Goal: Book appointment/travel/reservation

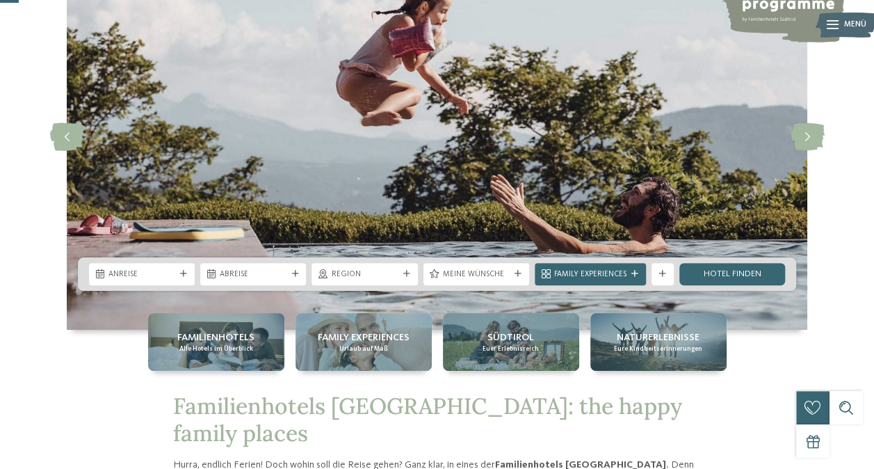
scroll to position [119, 0]
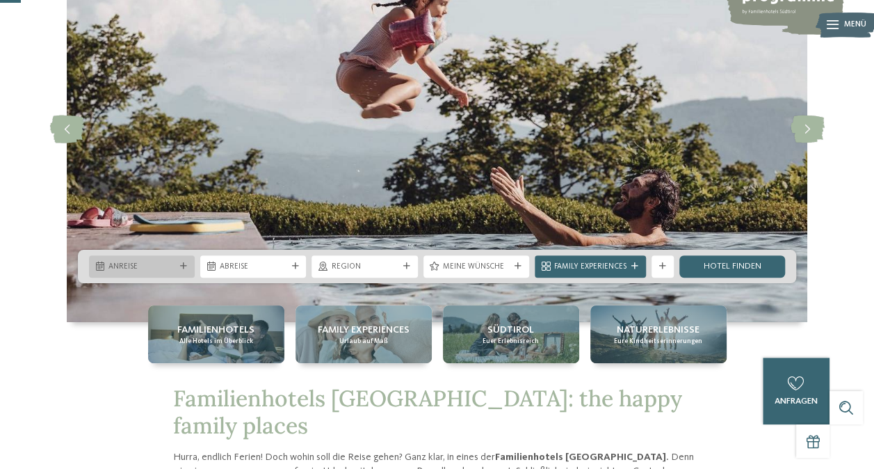
click at [159, 271] on span "Anreise" at bounding box center [142, 267] width 67 height 11
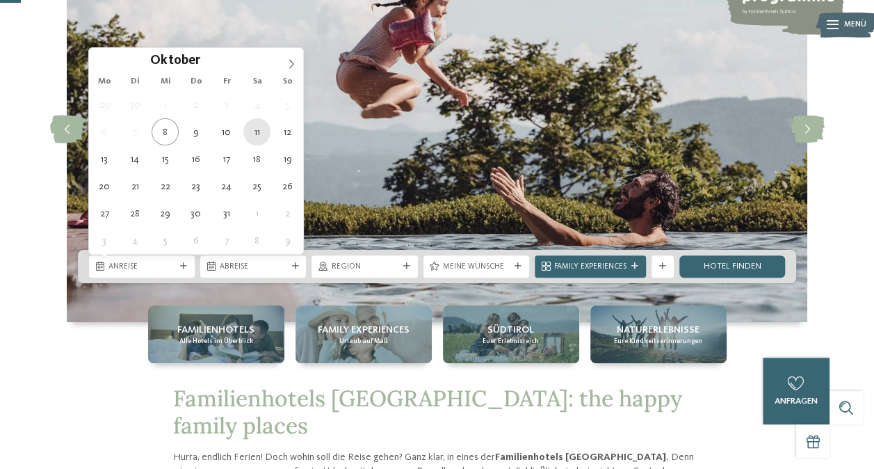
type div "[DATE]"
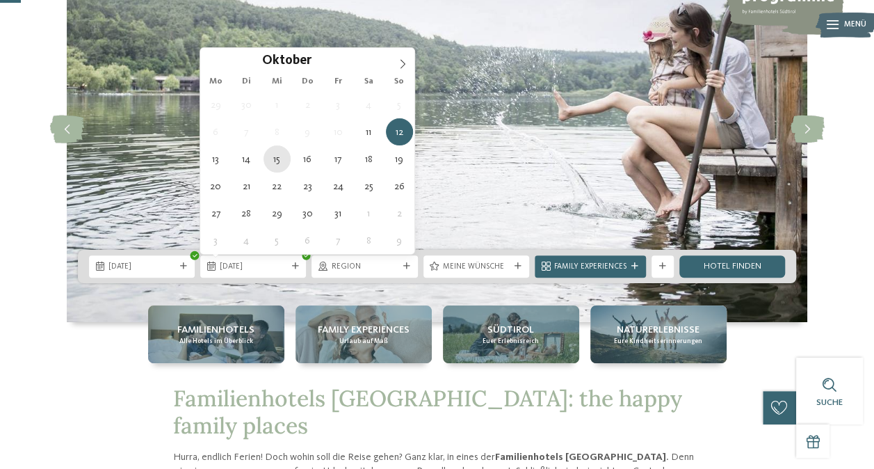
type div "[DATE]"
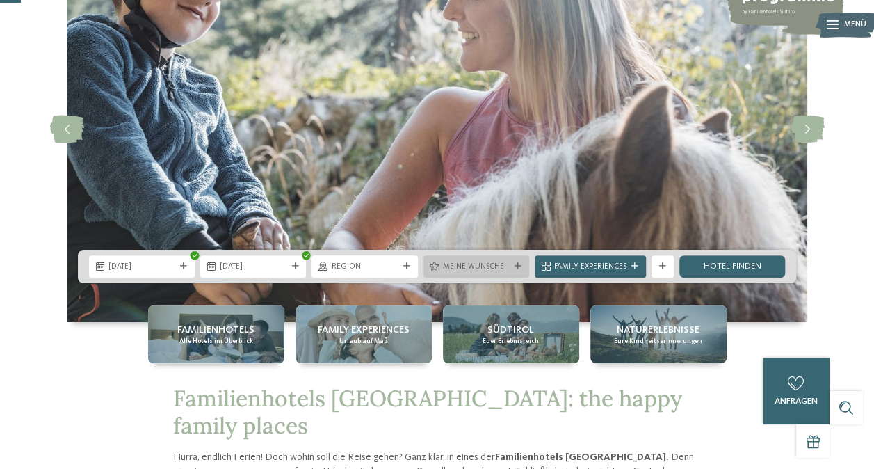
click at [518, 266] on icon at bounding box center [518, 266] width 7 height 7
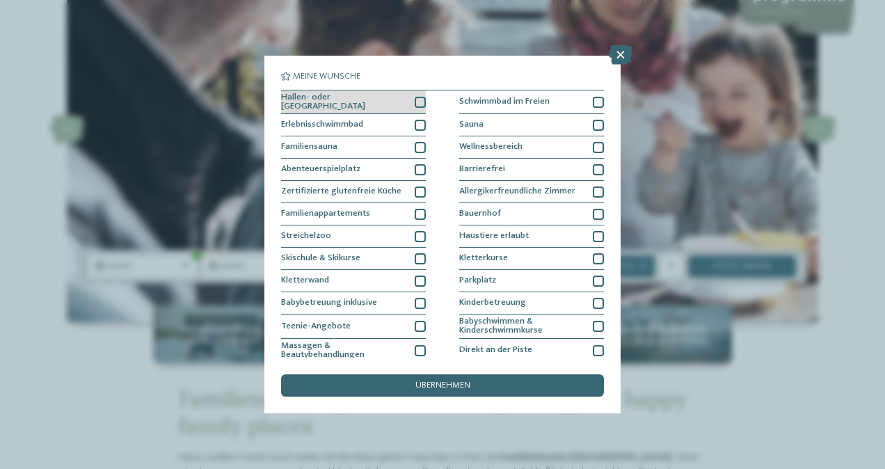
click at [419, 105] on div at bounding box center [420, 102] width 11 height 11
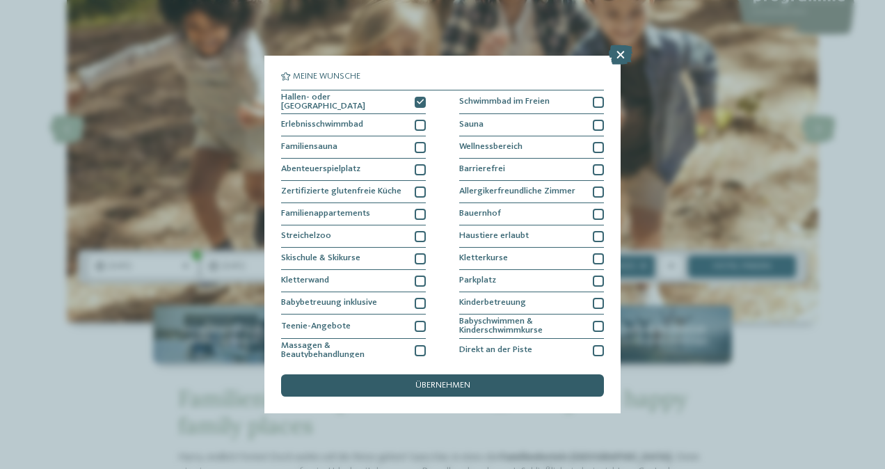
click at [477, 395] on div "übernehmen" at bounding box center [442, 385] width 323 height 22
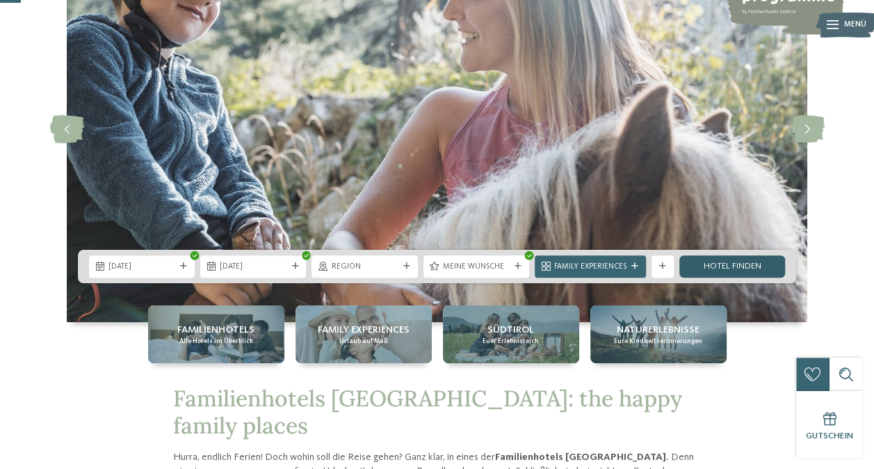
click at [724, 266] on link "Hotel finden" at bounding box center [733, 266] width 106 height 22
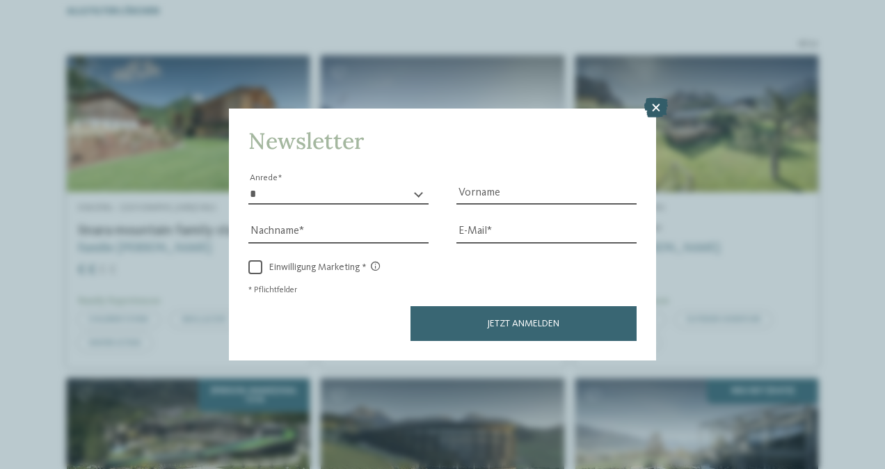
click at [658, 113] on icon at bounding box center [656, 107] width 24 height 19
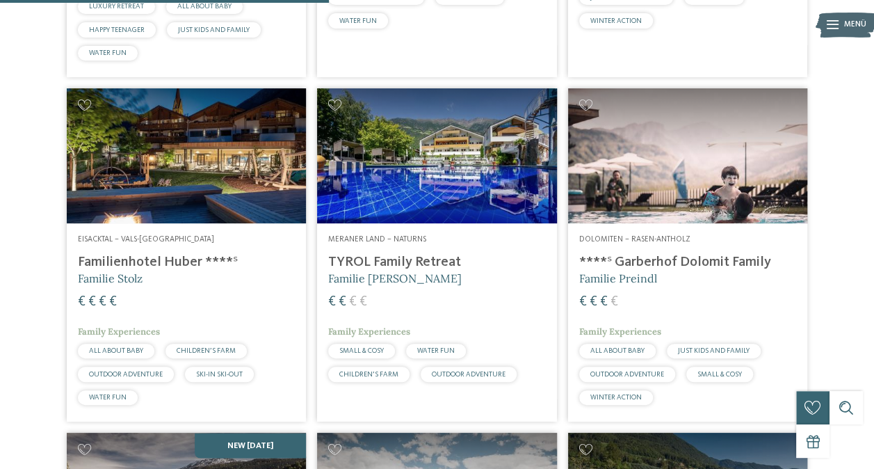
scroll to position [1010, 0]
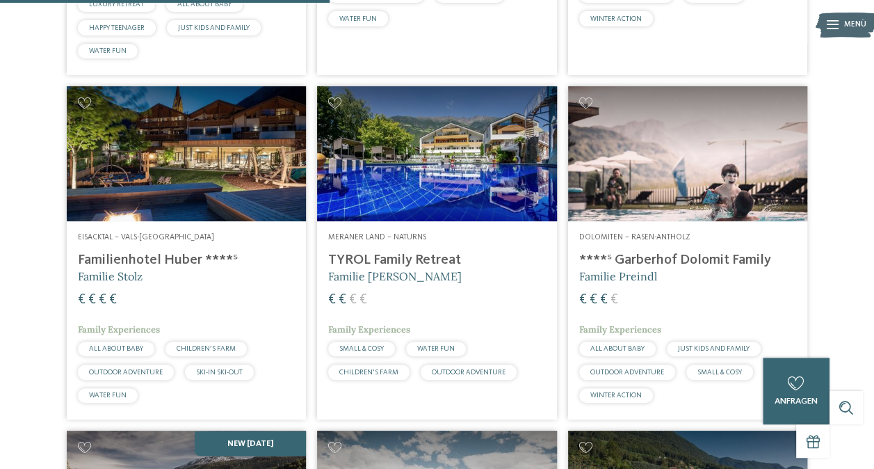
click at [741, 221] on img at bounding box center [687, 153] width 239 height 135
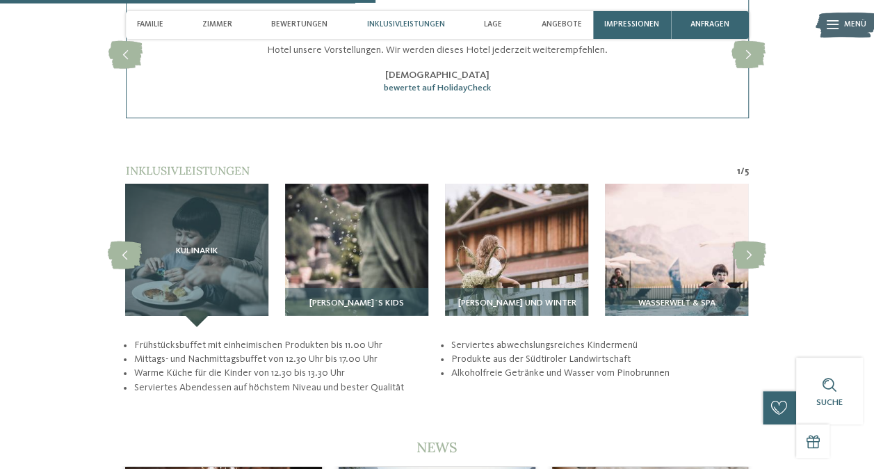
scroll to position [2025, 0]
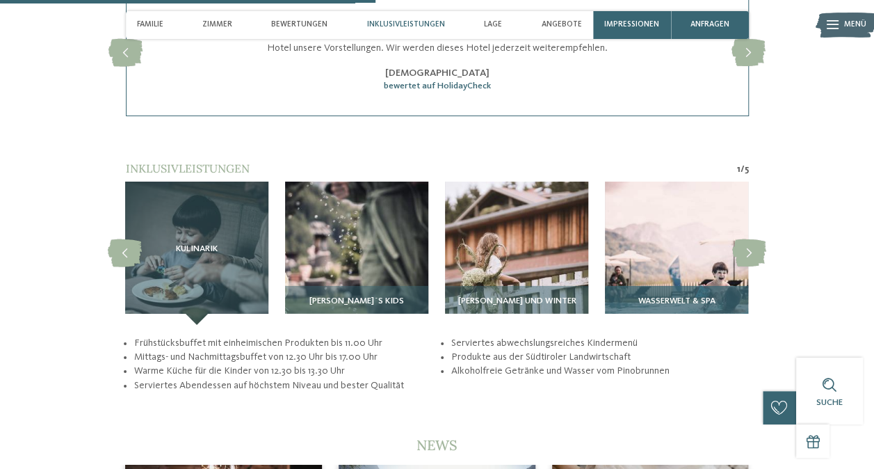
click at [714, 259] on img at bounding box center [676, 253] width 143 height 143
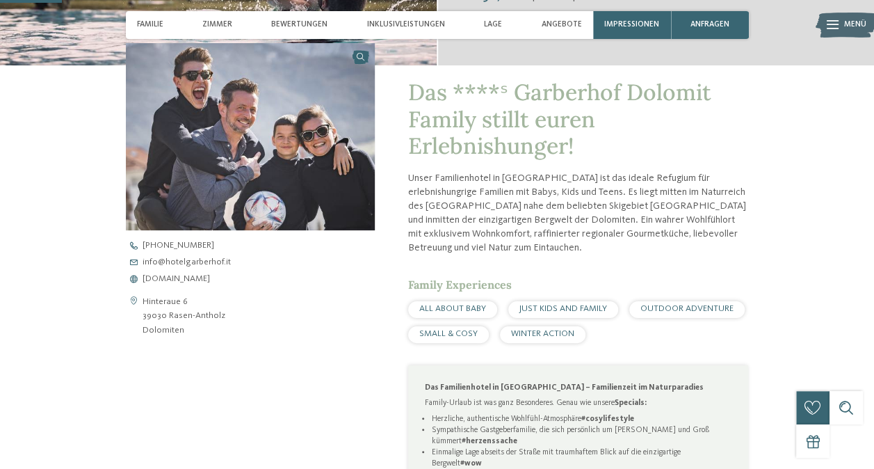
scroll to position [352, 0]
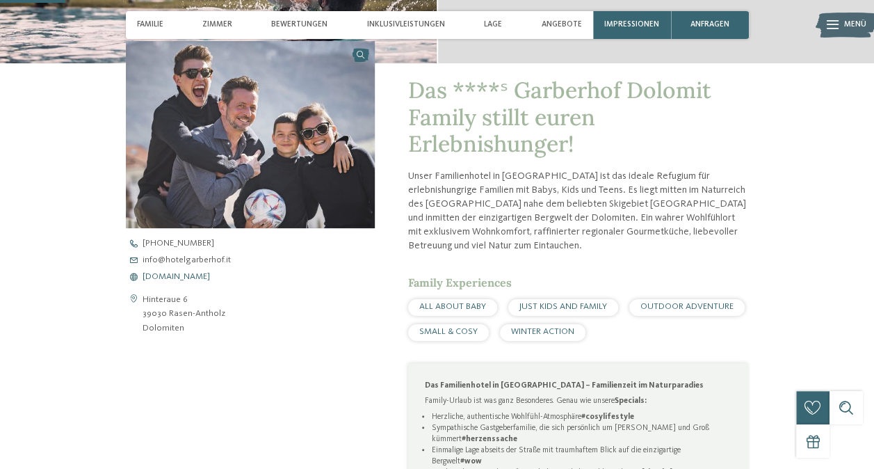
click at [202, 277] on span "www.hotelgarberhof.it" at bounding box center [176, 277] width 67 height 9
click at [285, 22] on span "Bewertungen" at bounding box center [299, 24] width 56 height 9
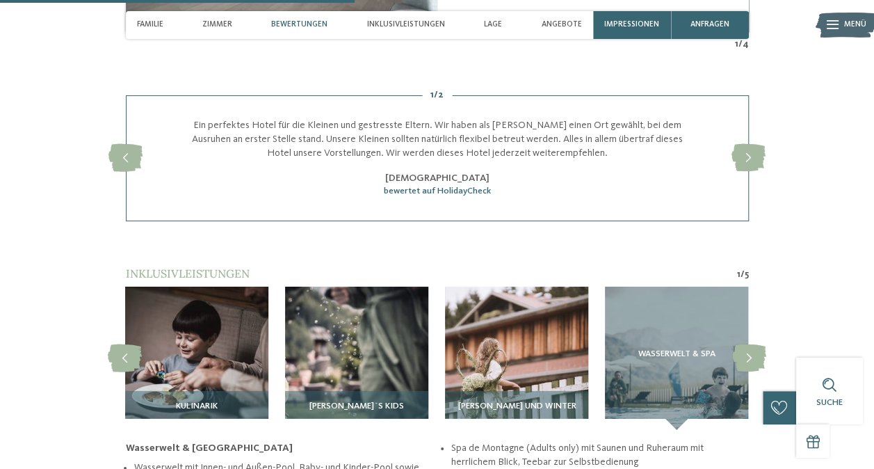
scroll to position [1927, 0]
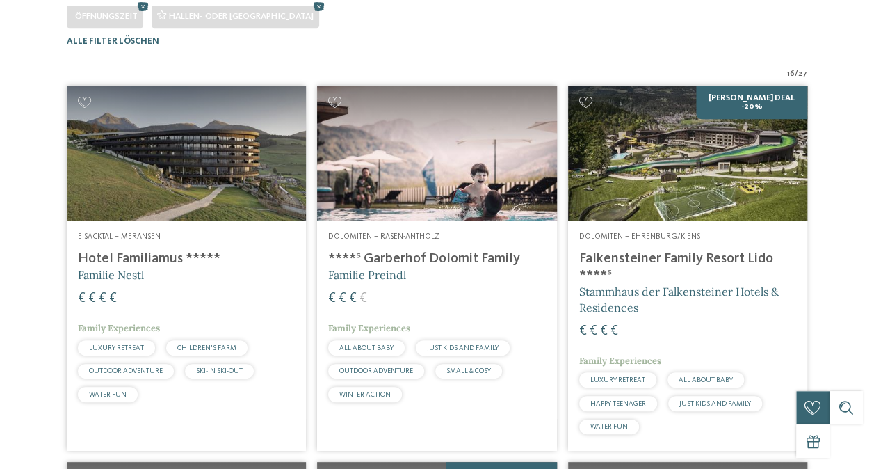
scroll to position [344, 0]
